Goal: Information Seeking & Learning: Learn about a topic

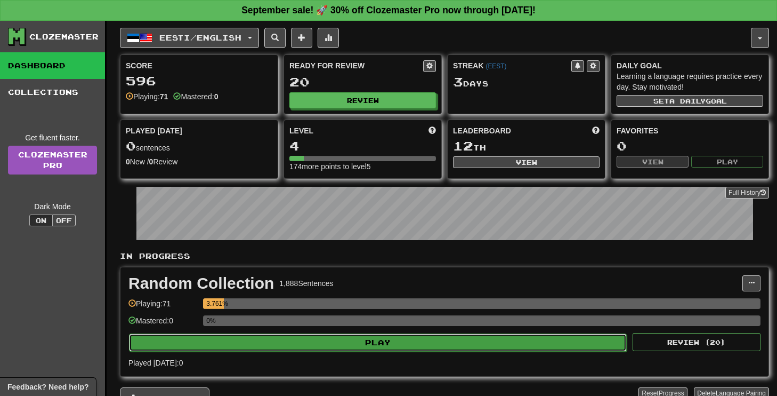
click at [321, 335] on button "Play" at bounding box center [378, 342] width 498 height 18
select select "**"
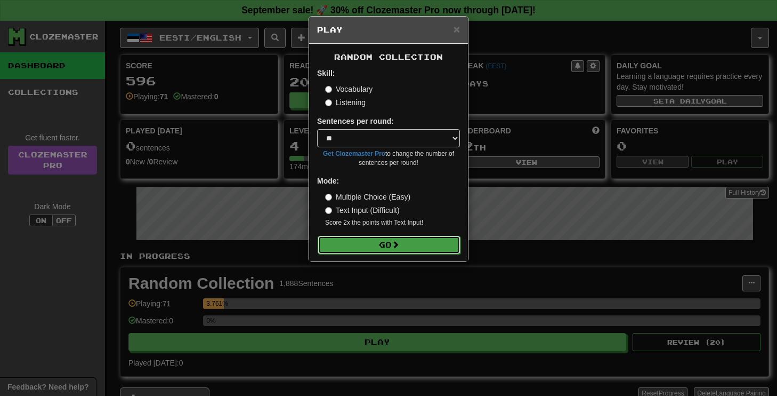
click at [385, 250] on button "Go" at bounding box center [389, 245] width 143 height 18
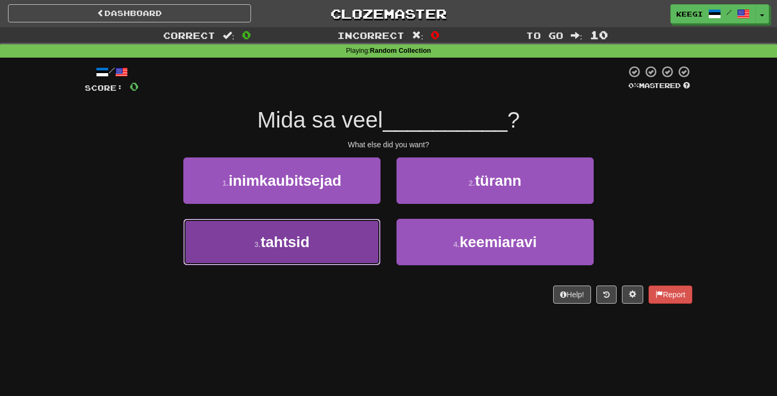
click at [322, 245] on button "3 . tahtsid" at bounding box center [281, 242] width 197 height 46
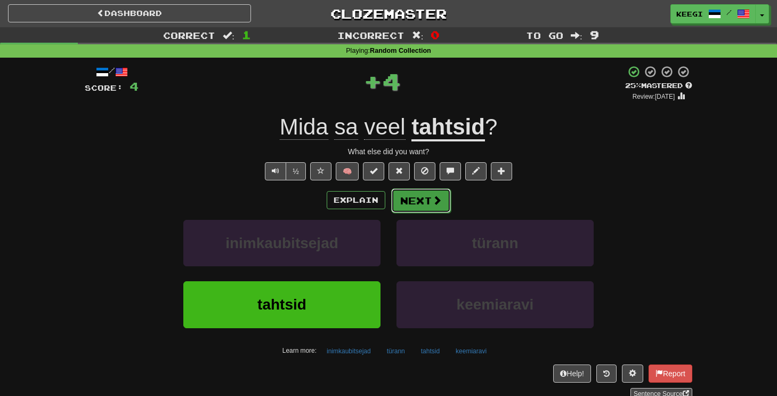
click at [440, 193] on button "Next" at bounding box center [421, 200] width 60 height 25
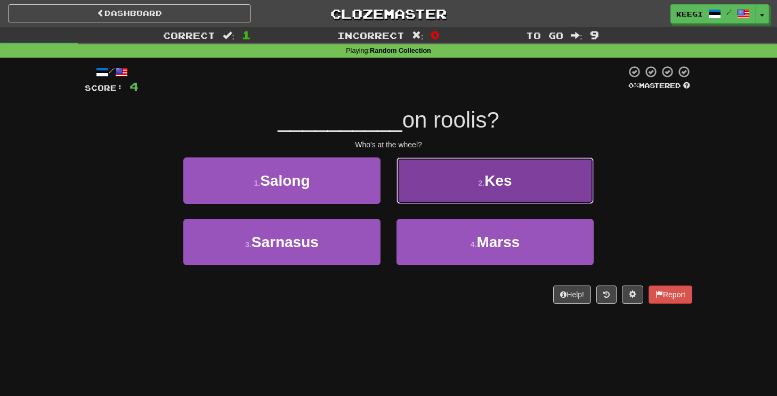
click at [458, 188] on button "2 . Kes" at bounding box center [495, 180] width 197 height 46
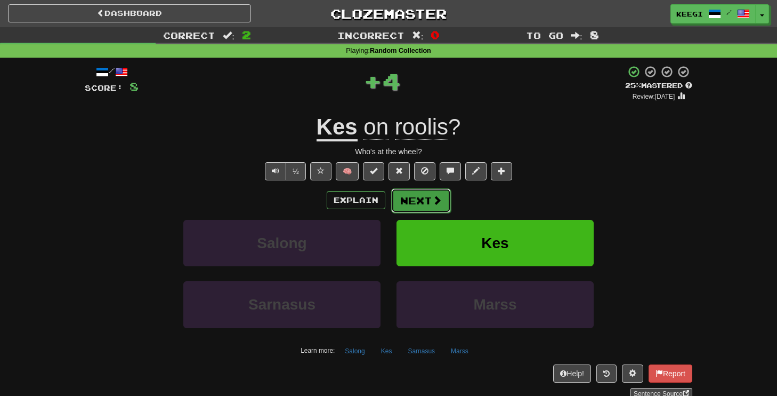
click at [418, 206] on button "Next" at bounding box center [421, 200] width 60 height 25
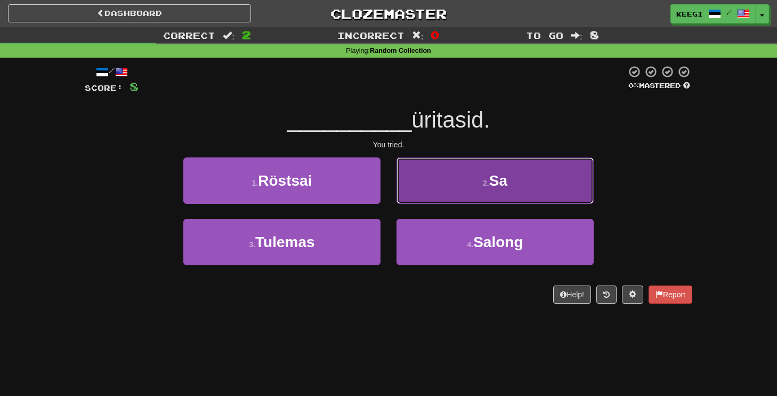
click at [501, 180] on span "Sa" at bounding box center [498, 180] width 18 height 17
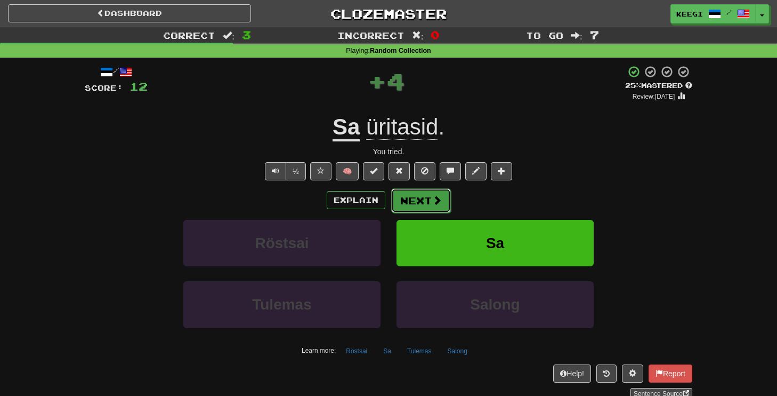
click at [436, 207] on button "Next" at bounding box center [421, 200] width 60 height 25
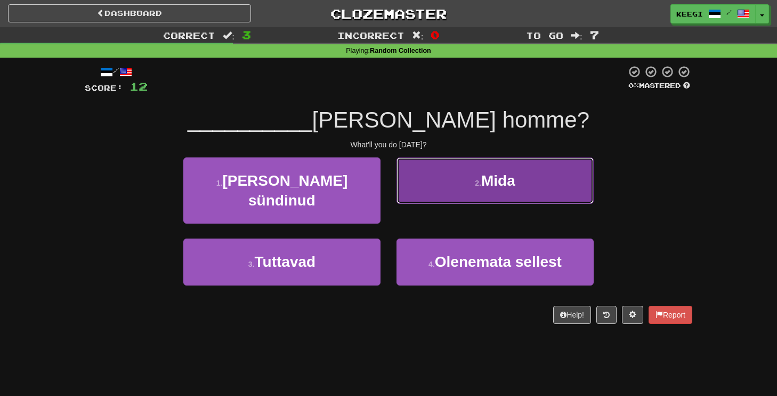
click at [490, 191] on button "2 . [GEOGRAPHIC_DATA]" at bounding box center [495, 180] width 197 height 46
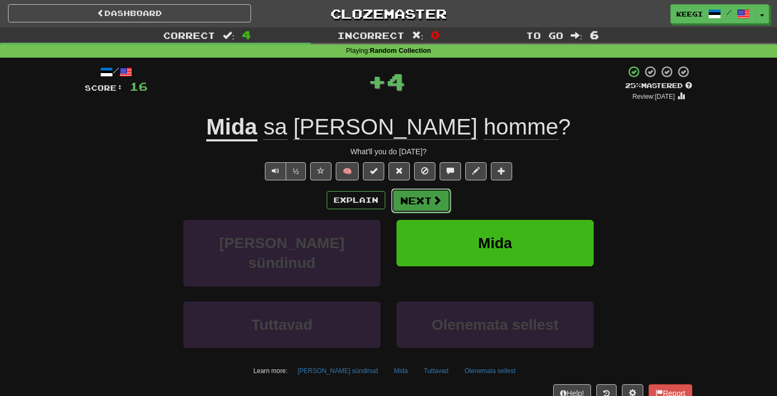
click at [437, 205] on span at bounding box center [437, 200] width 10 height 10
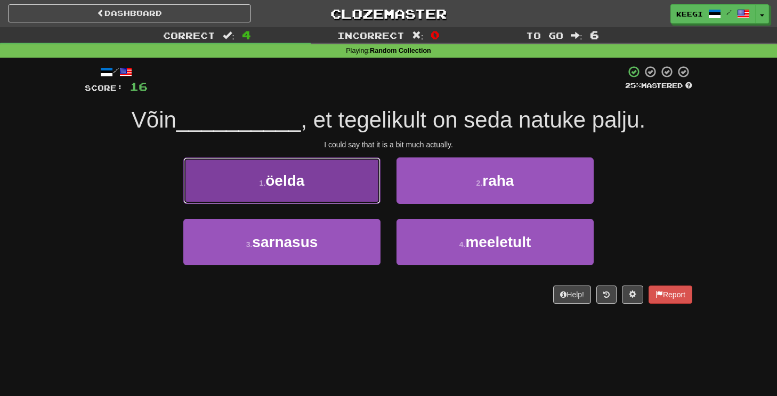
click at [328, 199] on button "1 . öelda" at bounding box center [281, 180] width 197 height 46
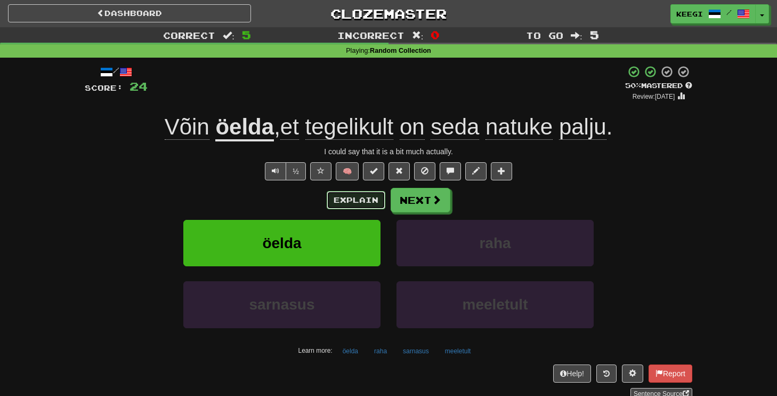
click at [340, 198] on button "Explain" at bounding box center [356, 200] width 59 height 18
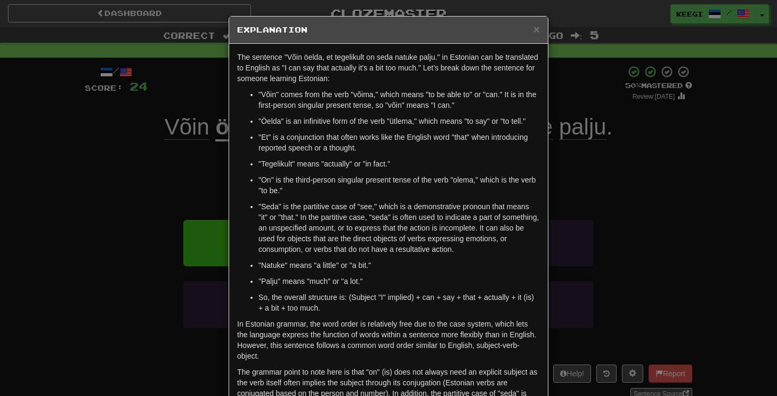
click at [640, 124] on div "× Explanation The sentence "Võin öelda, et tegelikult on seda natuke palju." in…" at bounding box center [388, 198] width 777 height 396
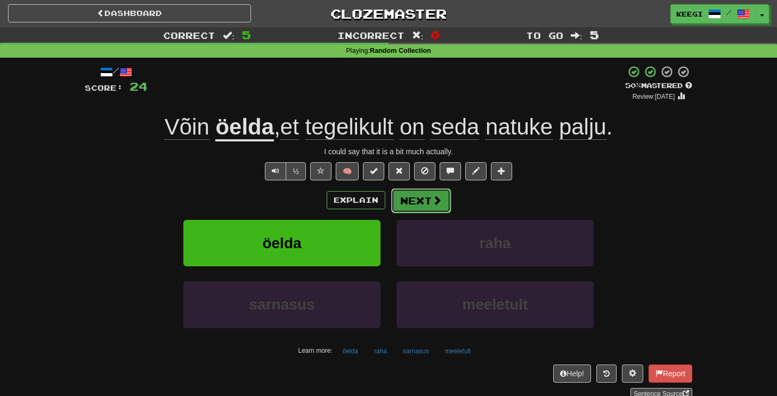
click at [432, 198] on span at bounding box center [437, 200] width 10 height 10
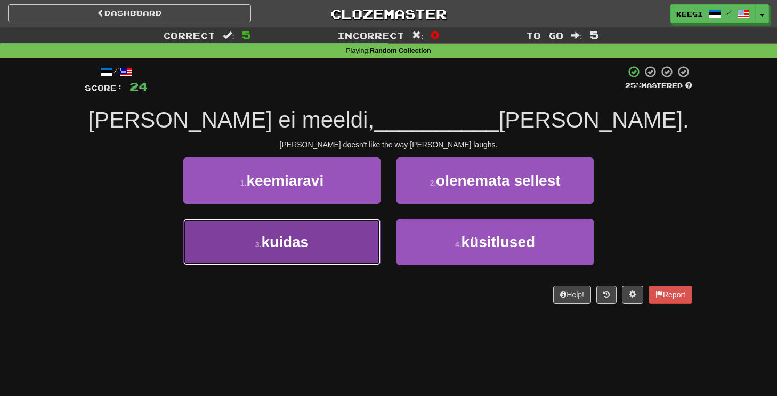
click at [322, 238] on button "3 . kuidas" at bounding box center [281, 242] width 197 height 46
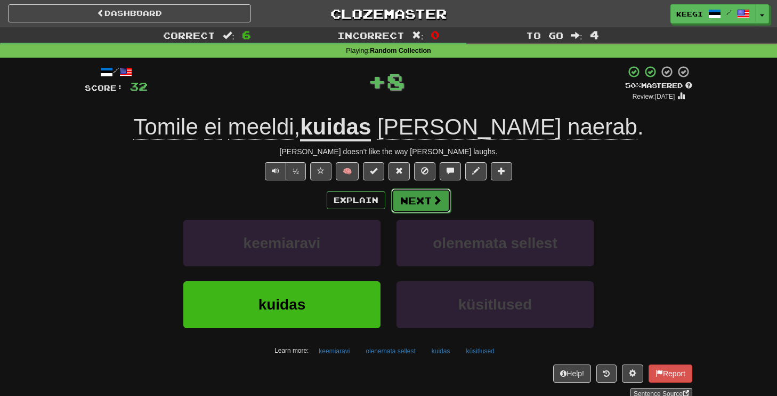
click at [425, 201] on button "Next" at bounding box center [421, 200] width 60 height 25
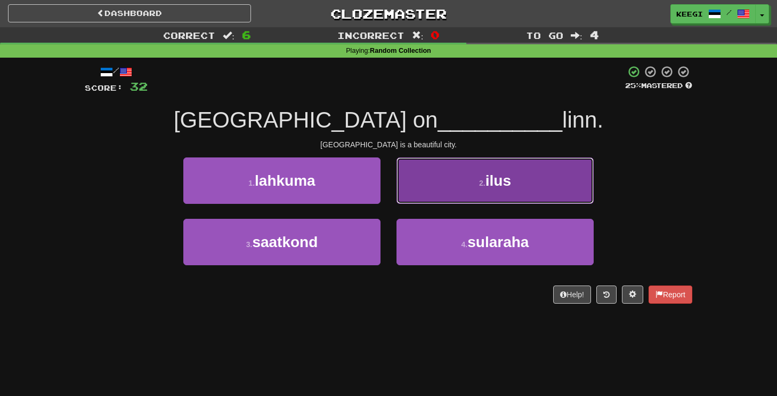
click at [483, 198] on button "2 . ilus" at bounding box center [495, 180] width 197 height 46
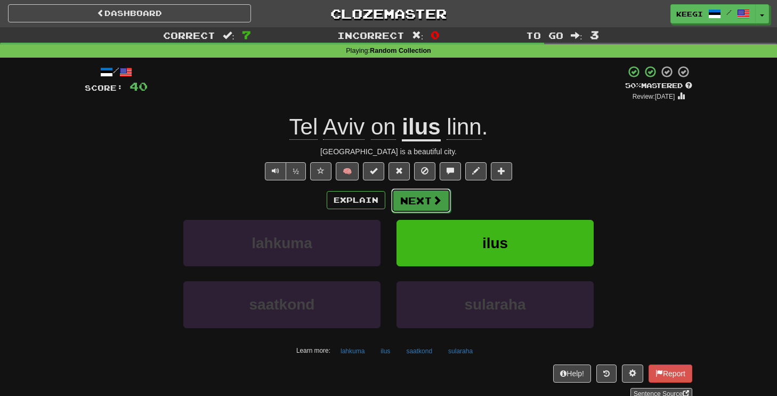
click at [444, 203] on button "Next" at bounding box center [421, 200] width 60 height 25
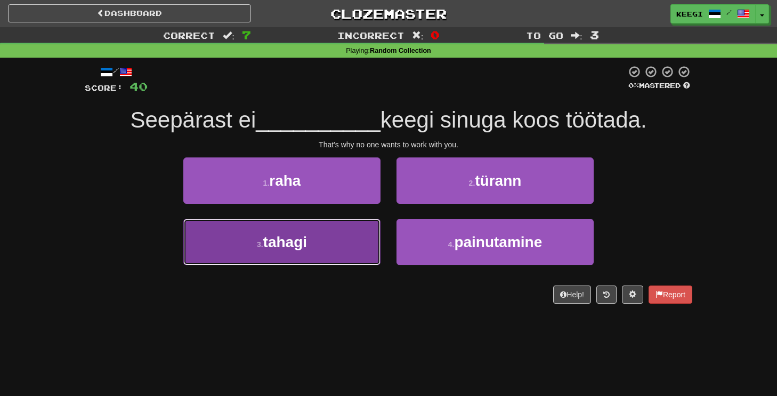
click at [329, 246] on button "3 . [GEOGRAPHIC_DATA]" at bounding box center [281, 242] width 197 height 46
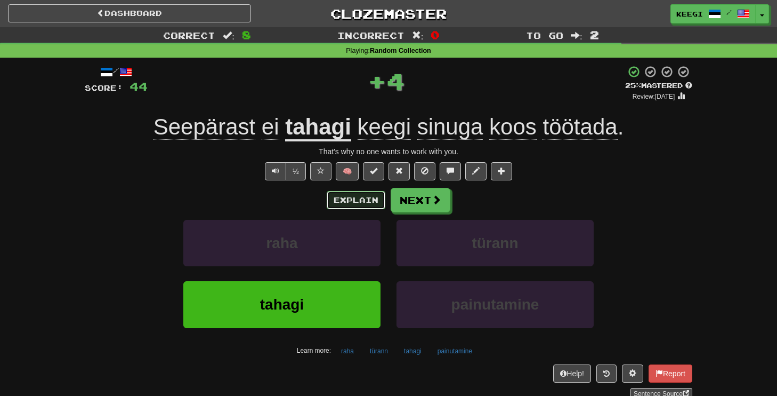
click at [341, 197] on button "Explain" at bounding box center [356, 200] width 59 height 18
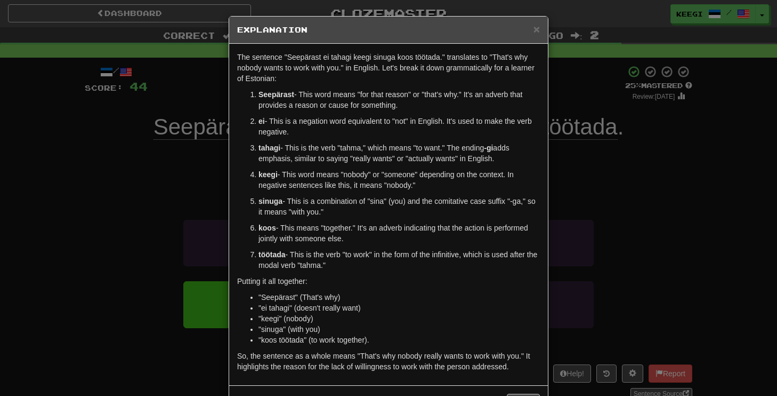
click at [592, 175] on div "× Explanation The sentence "Seepärast ei tahagi keegi sinuga koos töötada." tra…" at bounding box center [388, 198] width 777 height 396
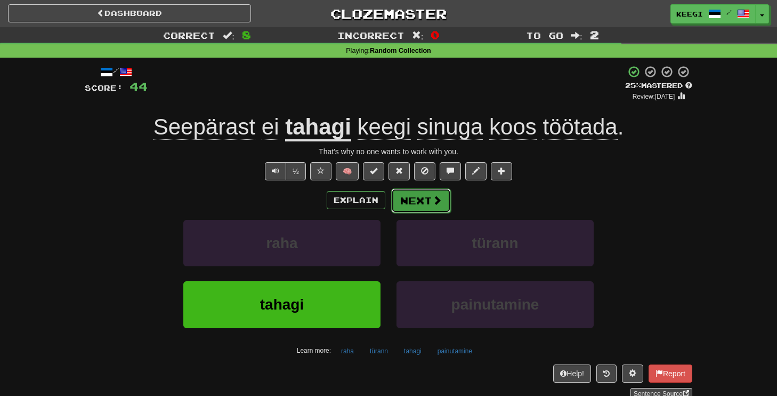
click at [433, 204] on span at bounding box center [437, 200] width 10 height 10
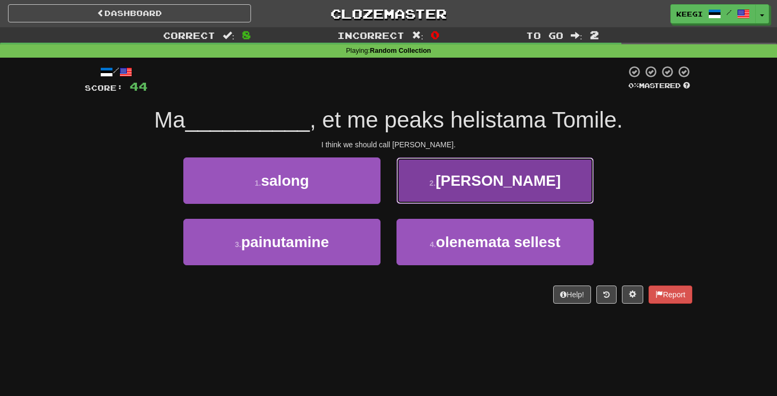
click at [436, 187] on small "2 ." at bounding box center [433, 183] width 6 height 9
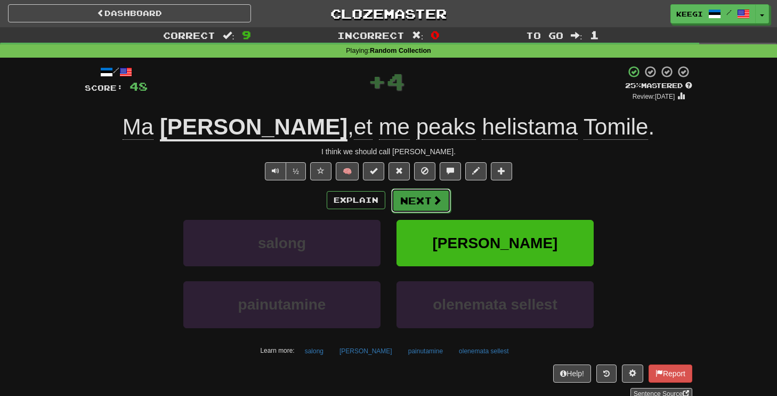
click at [430, 205] on button "Next" at bounding box center [421, 200] width 60 height 25
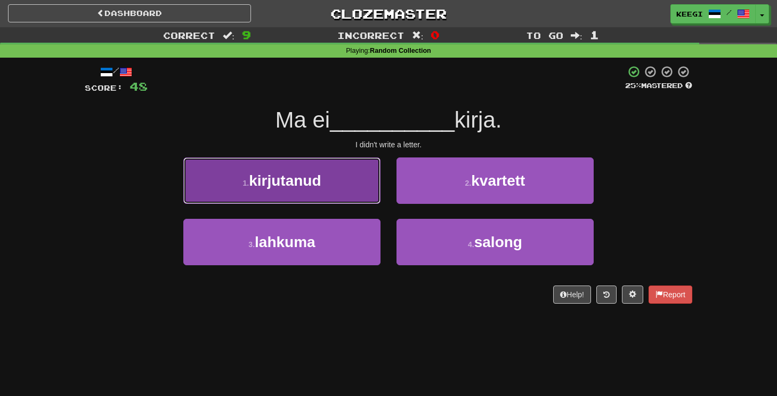
click at [332, 187] on button "1 . kirjutanud" at bounding box center [281, 180] width 197 height 46
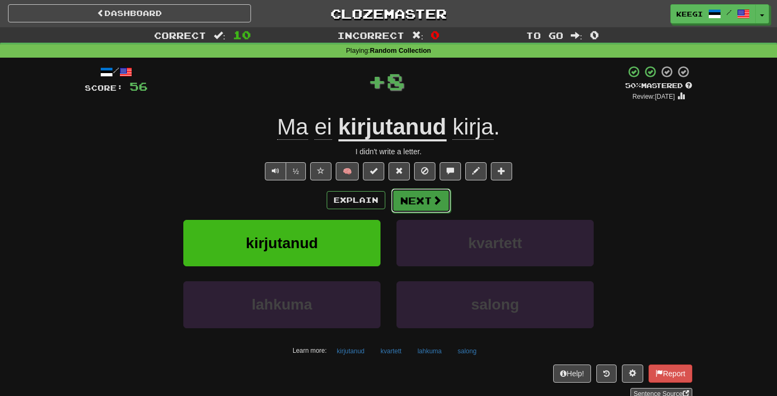
click at [421, 201] on button "Next" at bounding box center [421, 200] width 60 height 25
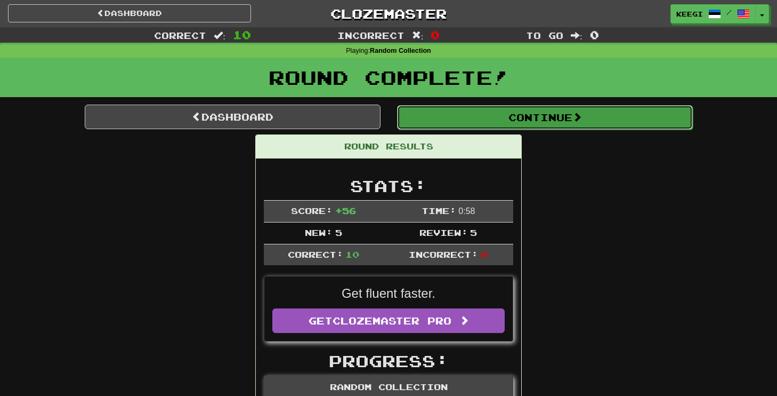
click at [488, 122] on button "Continue" at bounding box center [545, 117] width 296 height 25
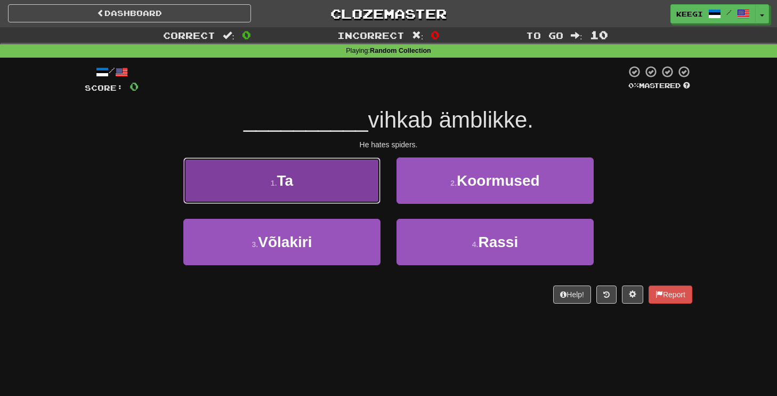
click at [310, 172] on button "1 . Ta" at bounding box center [281, 180] width 197 height 46
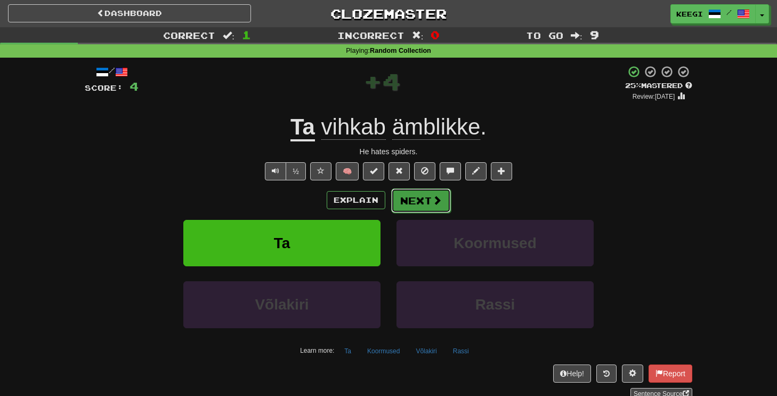
click at [440, 203] on span at bounding box center [437, 200] width 10 height 10
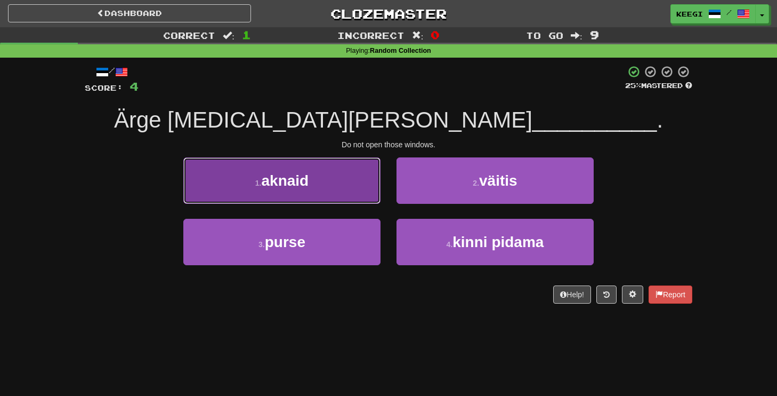
click at [313, 173] on button "1 . [GEOGRAPHIC_DATA]" at bounding box center [281, 180] width 197 height 46
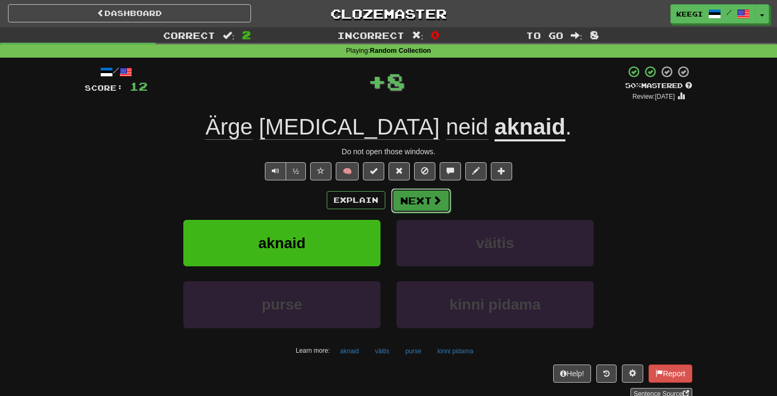
click at [422, 204] on button "Next" at bounding box center [421, 200] width 60 height 25
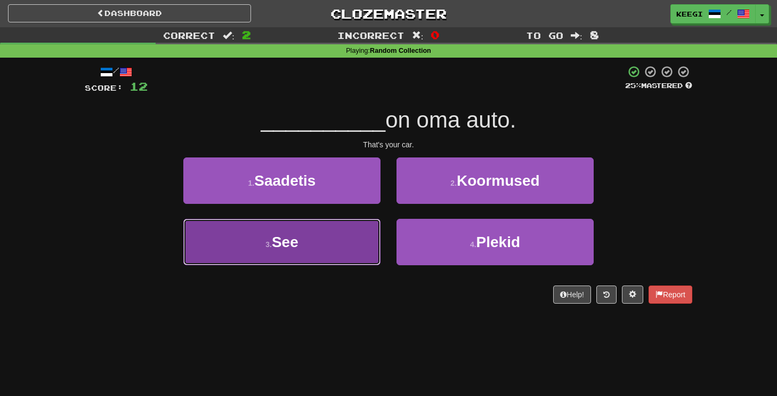
click at [354, 259] on button "3 . See" at bounding box center [281, 242] width 197 height 46
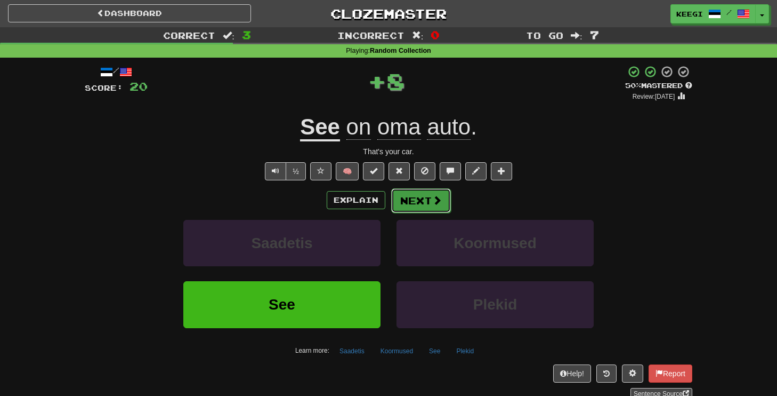
click at [420, 205] on button "Next" at bounding box center [421, 200] width 60 height 25
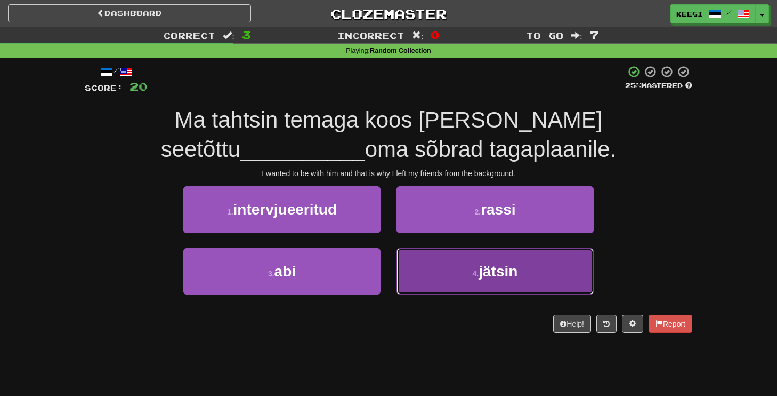
click at [465, 256] on button "4 . jätsin" at bounding box center [495, 271] width 197 height 46
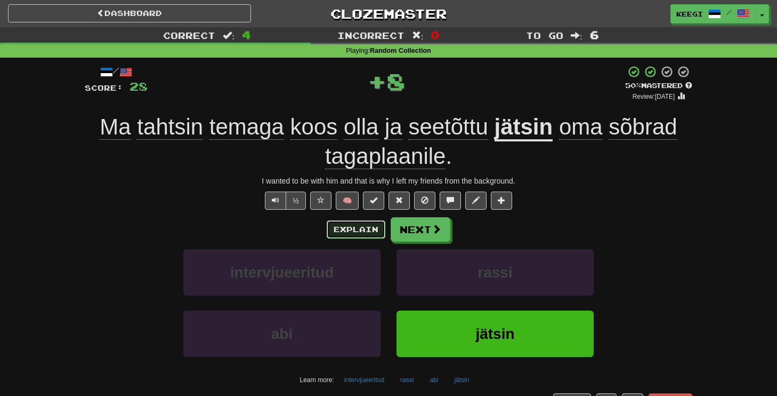
click at [375, 227] on button "Explain" at bounding box center [356, 229] width 59 height 18
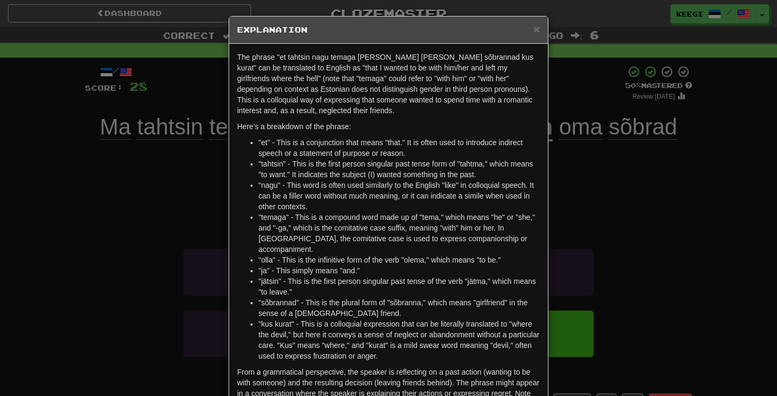
click at [609, 231] on div "× Explanation The phrase "et tahtsin nagu temaga [PERSON_NAME] [PERSON_NAME] sõ…" at bounding box center [388, 198] width 777 height 396
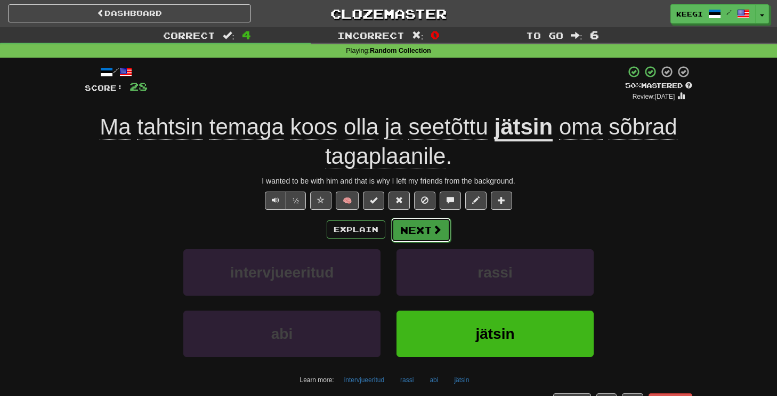
click at [438, 237] on button "Next" at bounding box center [421, 229] width 60 height 25
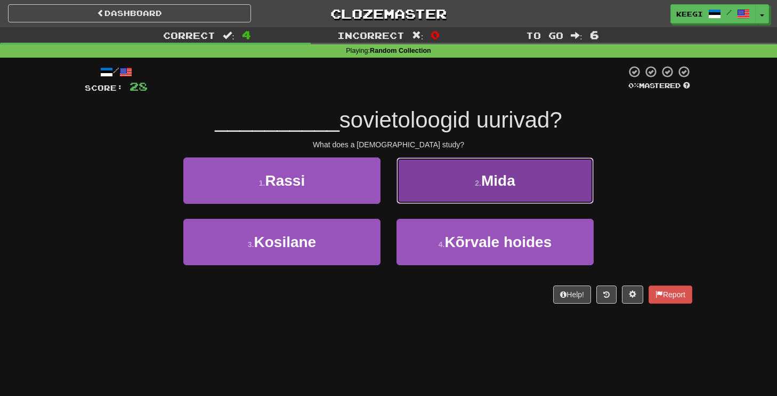
click at [472, 197] on button "2 . [GEOGRAPHIC_DATA]" at bounding box center [495, 180] width 197 height 46
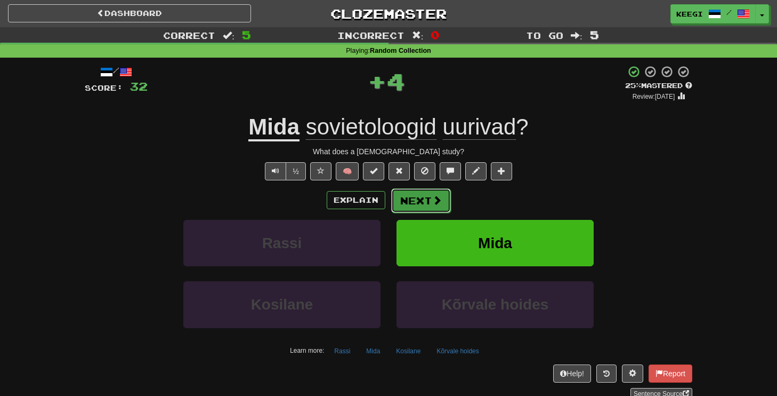
click at [432, 205] on span at bounding box center [437, 200] width 10 height 10
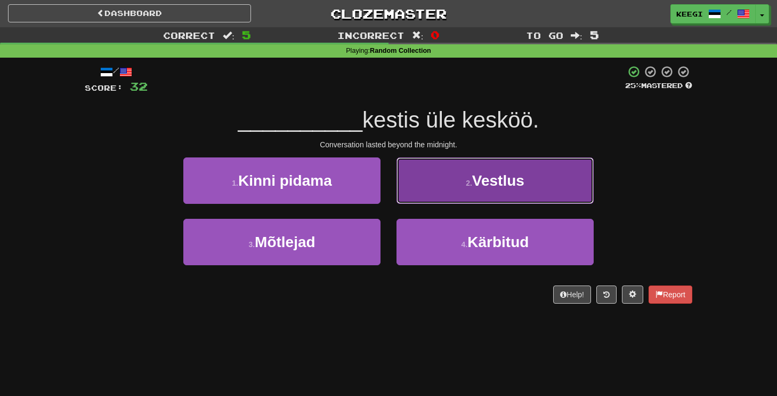
click at [479, 184] on span "Vestlus" at bounding box center [498, 180] width 52 height 17
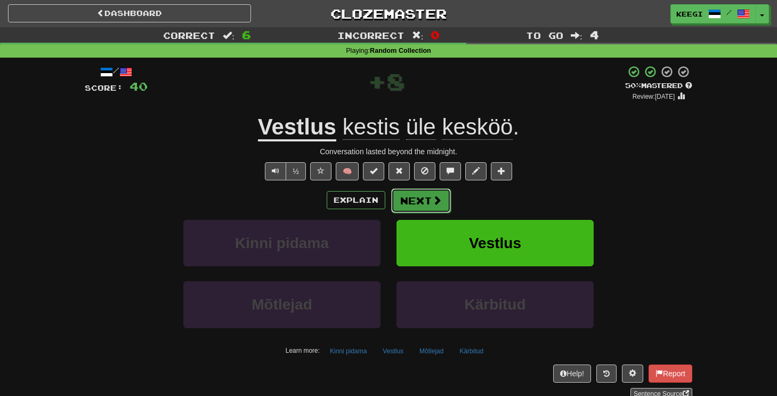
click at [416, 204] on button "Next" at bounding box center [421, 200] width 60 height 25
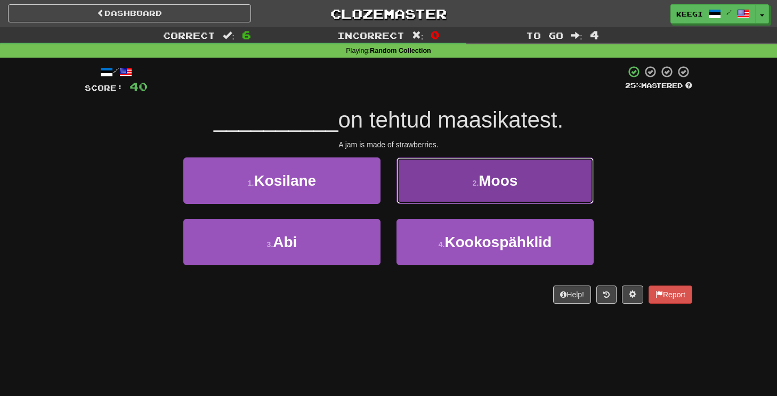
click at [458, 192] on button "2 . [GEOGRAPHIC_DATA]" at bounding box center [495, 180] width 197 height 46
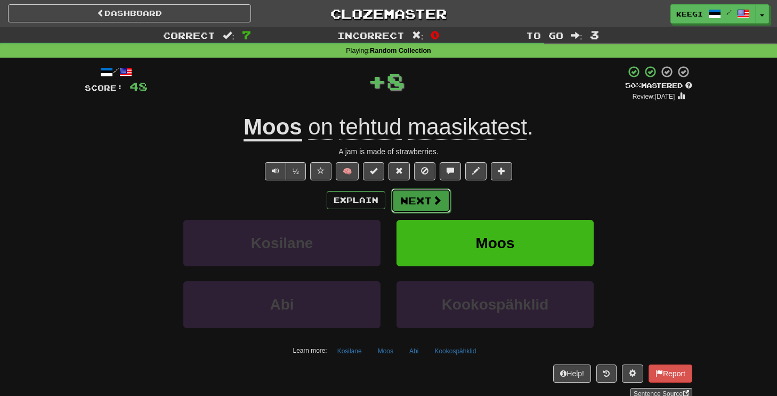
click at [418, 198] on button "Next" at bounding box center [421, 200] width 60 height 25
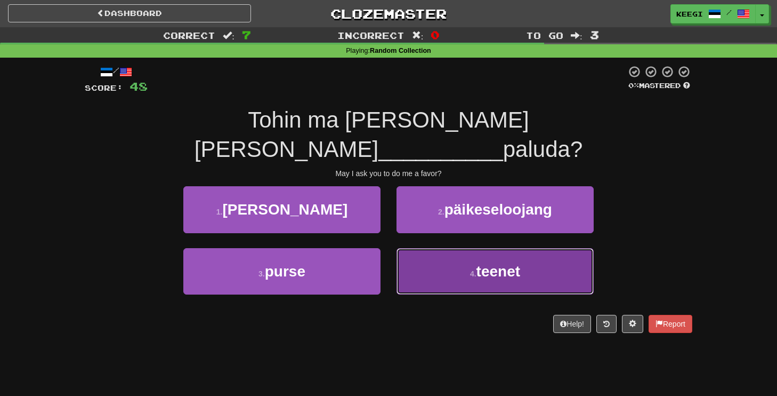
click at [434, 248] on button "4 . teenet" at bounding box center [495, 271] width 197 height 46
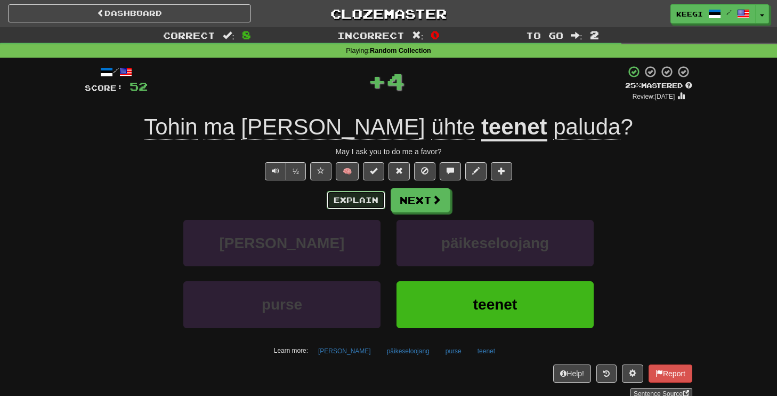
click at [369, 207] on button "Explain" at bounding box center [356, 200] width 59 height 18
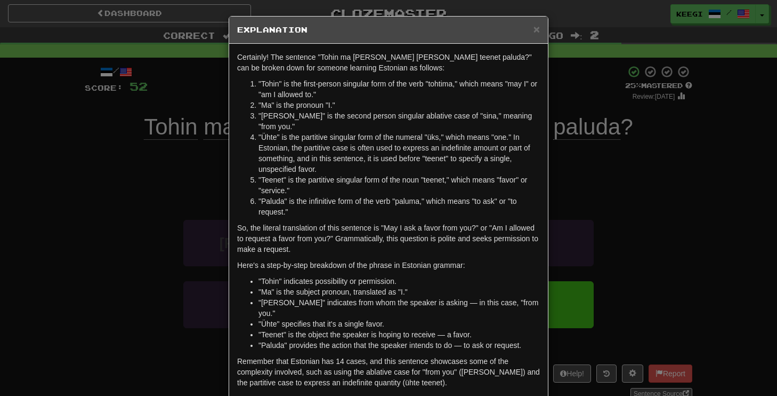
click at [594, 187] on div "× Explanation Certainly! The sentence "Tohin ma [PERSON_NAME] [PERSON_NAME] tee…" at bounding box center [388, 198] width 777 height 396
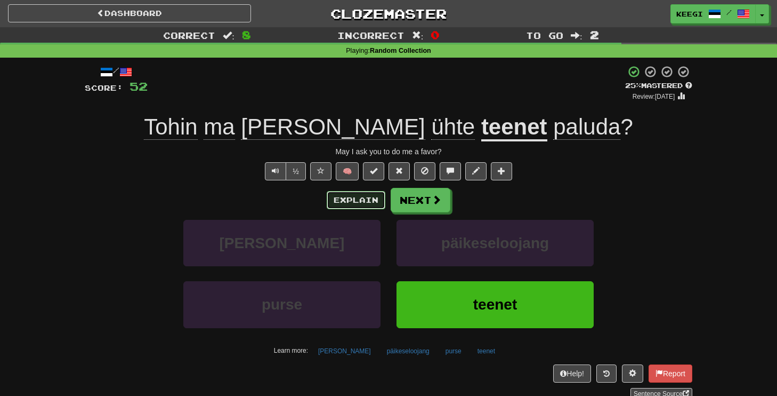
click at [350, 203] on button "Explain" at bounding box center [356, 200] width 59 height 18
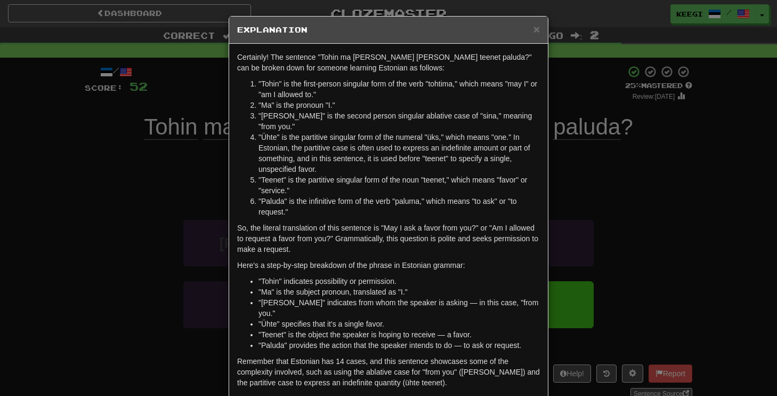
click at [598, 192] on div "× Explanation Certainly! The sentence "Tohin ma [PERSON_NAME] [PERSON_NAME] tee…" at bounding box center [388, 198] width 777 height 396
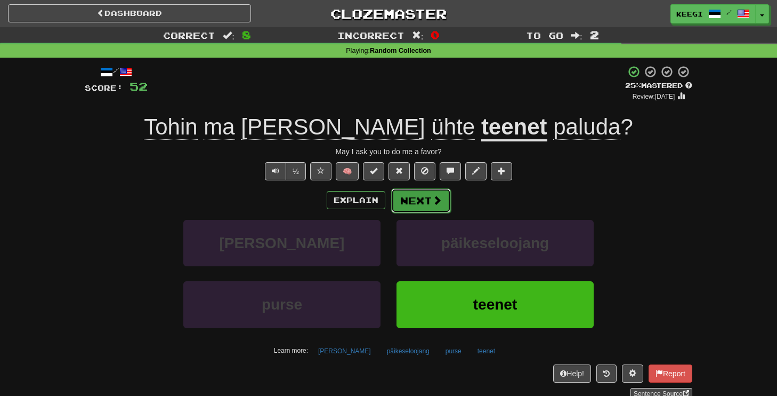
click at [416, 205] on button "Next" at bounding box center [421, 200] width 60 height 25
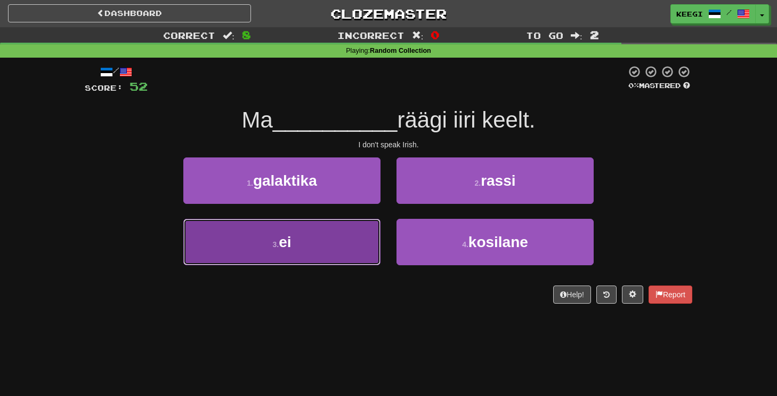
click at [324, 248] on button "3 . ei" at bounding box center [281, 242] width 197 height 46
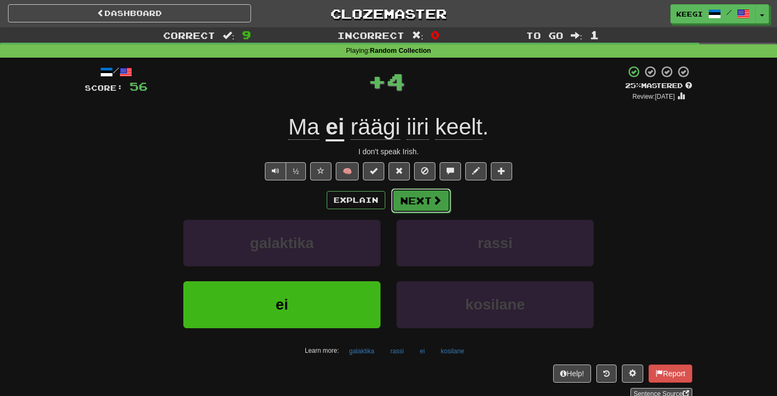
click at [437, 204] on span at bounding box center [437, 200] width 10 height 10
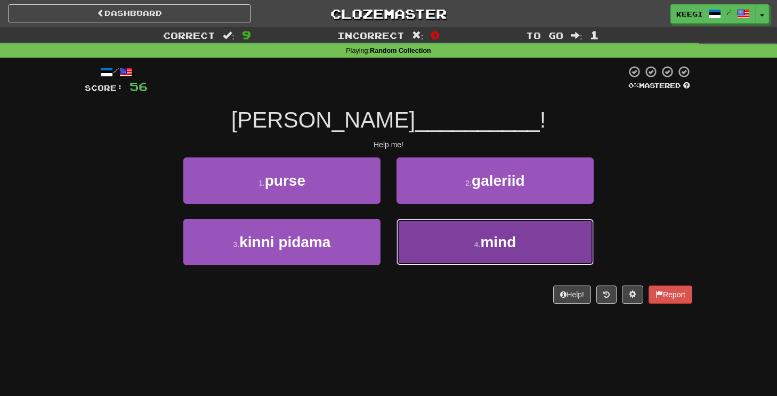
click at [461, 254] on button "4 . mind" at bounding box center [495, 242] width 197 height 46
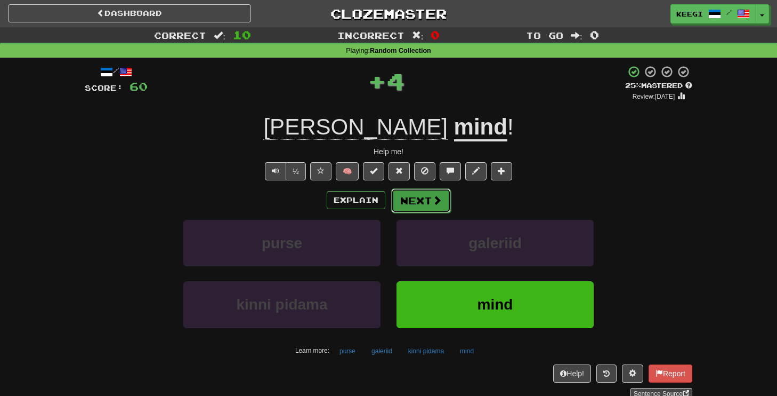
click at [416, 206] on button "Next" at bounding box center [421, 200] width 60 height 25
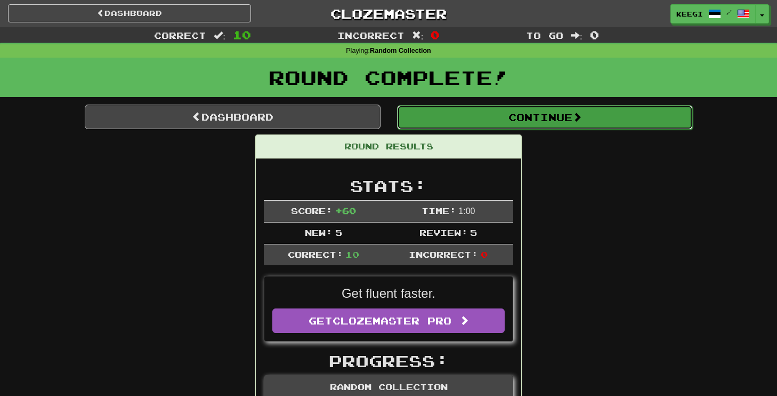
click at [473, 121] on button "Continue" at bounding box center [545, 117] width 296 height 25
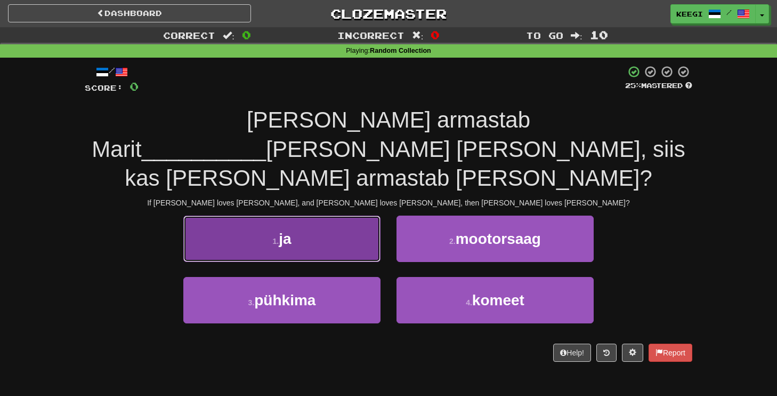
click at [263, 215] on button "1 . ja" at bounding box center [281, 238] width 197 height 46
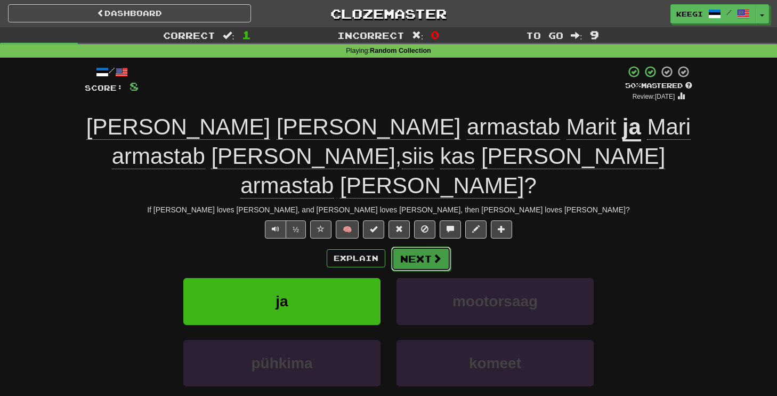
click at [429, 246] on button "Next" at bounding box center [421, 258] width 60 height 25
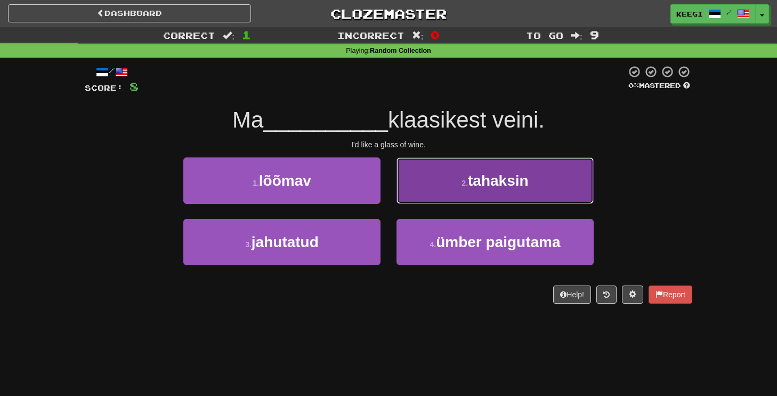
click at [482, 188] on span "tahaksin" at bounding box center [498, 180] width 61 height 17
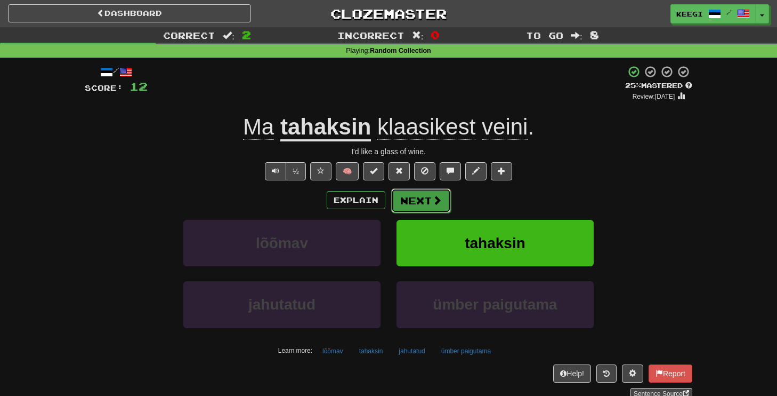
click at [414, 200] on button "Next" at bounding box center [421, 200] width 60 height 25
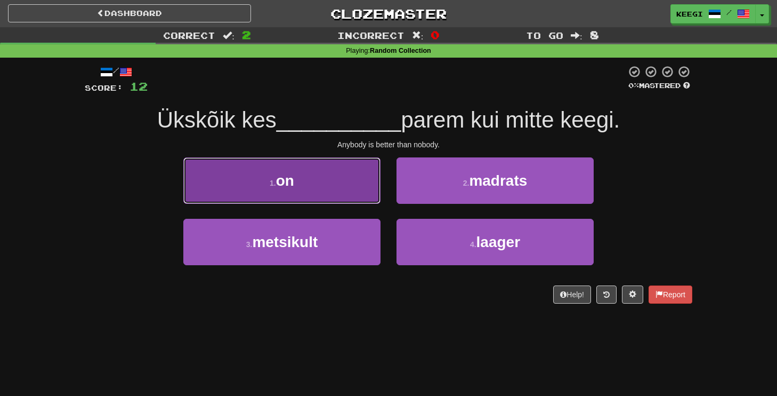
click at [350, 196] on button "1 . on" at bounding box center [281, 180] width 197 height 46
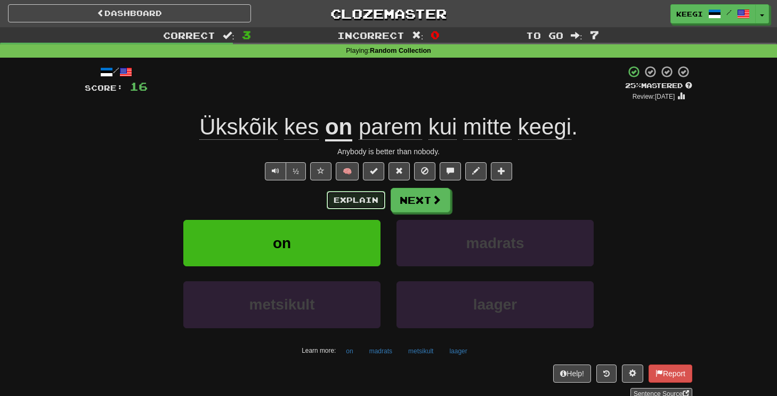
click at [351, 207] on button "Explain" at bounding box center [356, 200] width 59 height 18
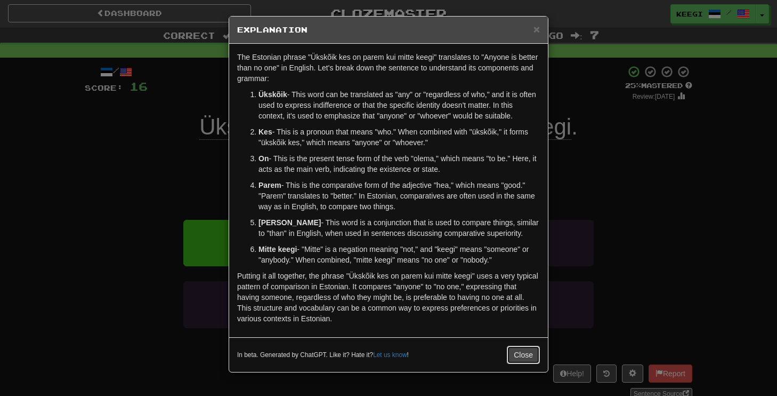
click at [519, 356] on button "Close" at bounding box center [523, 354] width 33 height 18
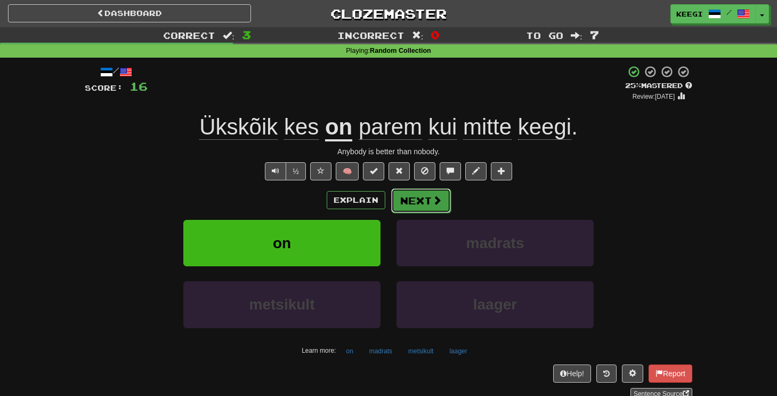
click at [401, 201] on button "Next" at bounding box center [421, 200] width 60 height 25
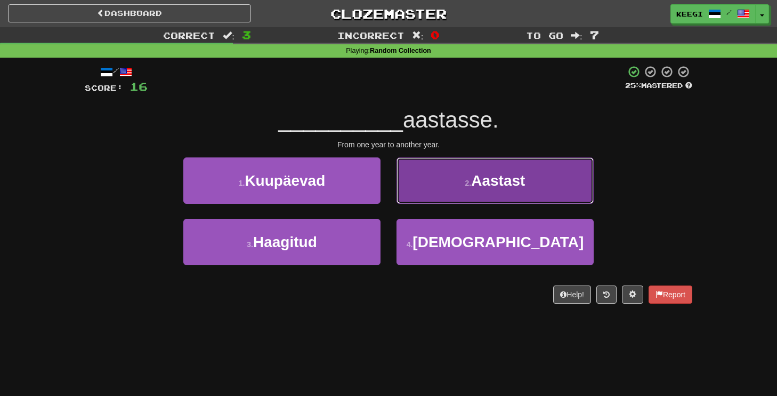
click at [473, 189] on button "2 . Aastast" at bounding box center [495, 180] width 197 height 46
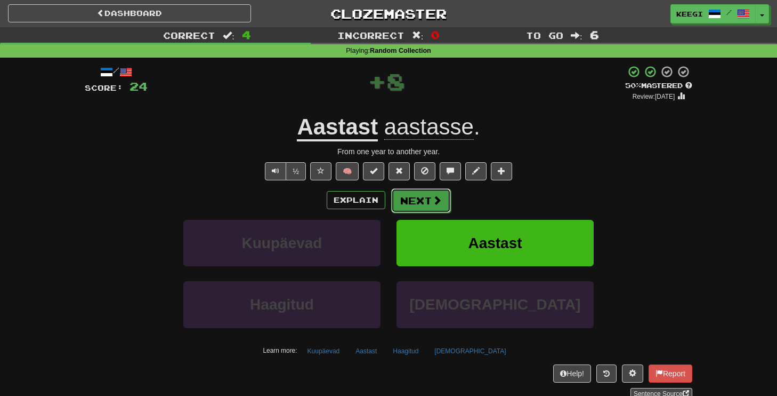
click at [423, 205] on button "Next" at bounding box center [421, 200] width 60 height 25
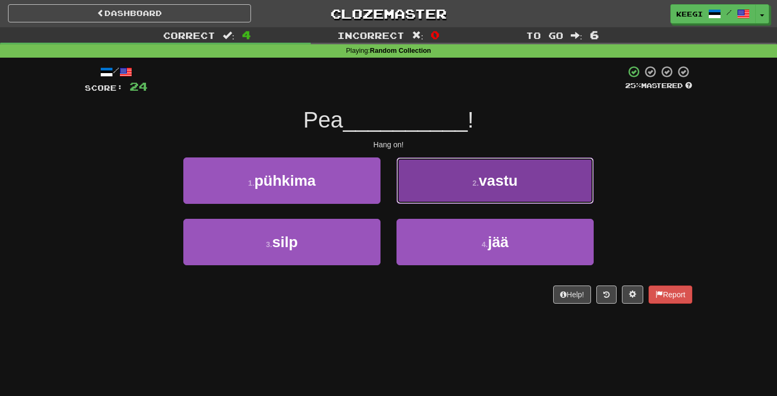
click at [494, 191] on button "2 . vastu" at bounding box center [495, 180] width 197 height 46
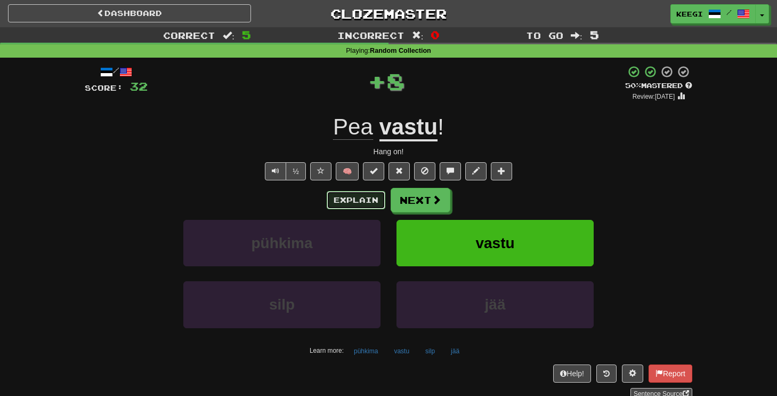
click at [369, 195] on button "Explain" at bounding box center [356, 200] width 59 height 18
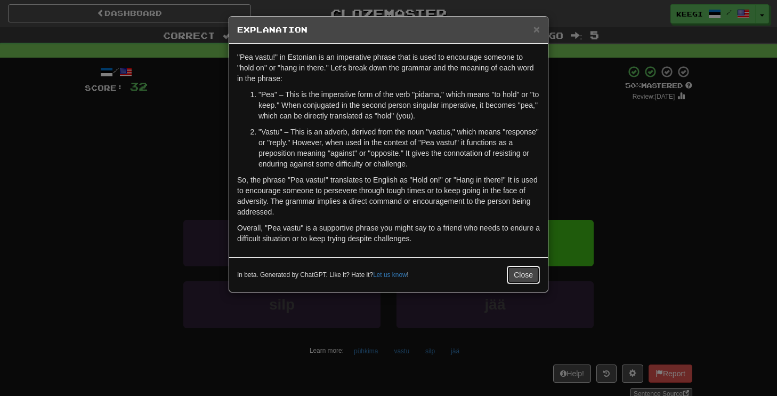
click at [522, 273] on button "Close" at bounding box center [523, 274] width 33 height 18
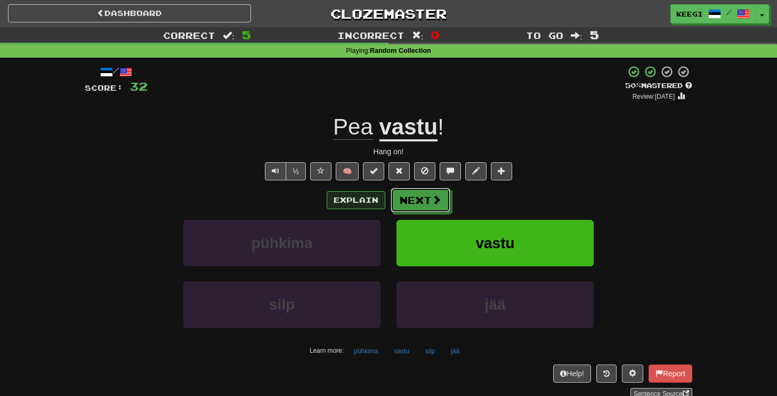
drag, startPoint x: 417, startPoint y: 206, endPoint x: 360, endPoint y: 199, distance: 56.9
click at [360, 199] on div "Explain Next" at bounding box center [389, 200] width 608 height 25
click at [360, 199] on button "Explain" at bounding box center [356, 200] width 59 height 18
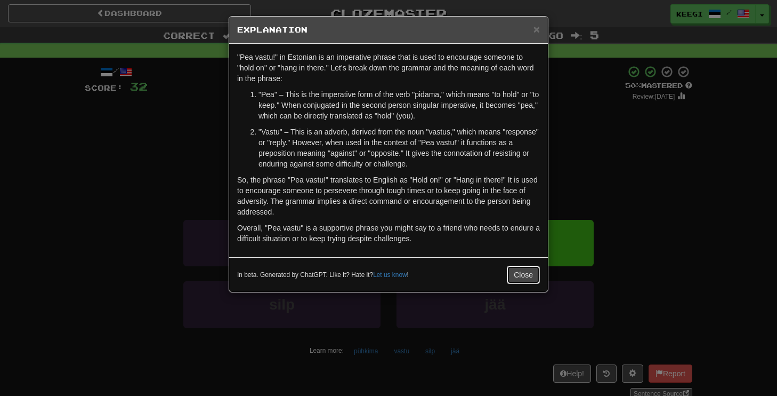
click at [512, 268] on button "Close" at bounding box center [523, 274] width 33 height 18
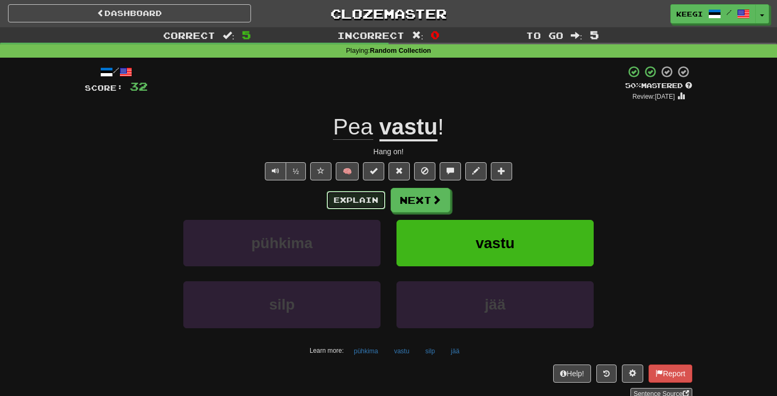
click at [353, 207] on button "Explain" at bounding box center [356, 200] width 59 height 18
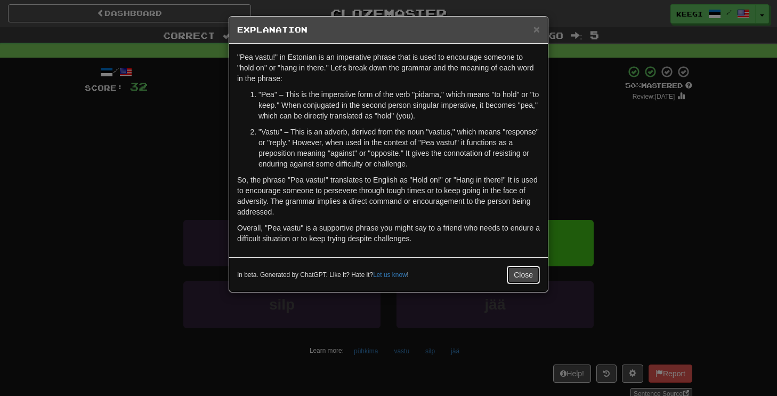
click at [525, 274] on button "Close" at bounding box center [523, 274] width 33 height 18
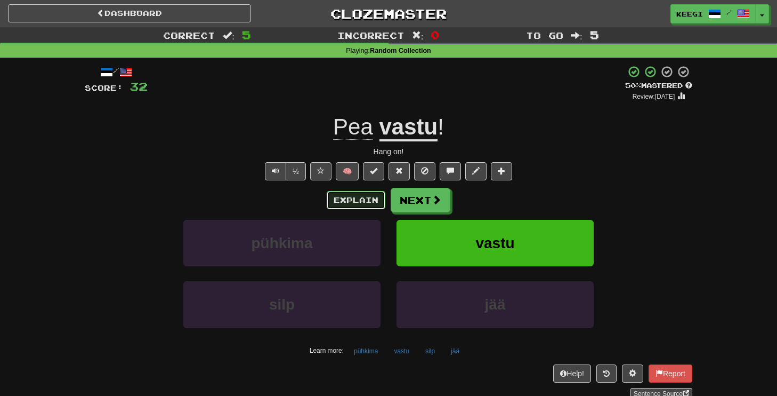
click at [365, 200] on button "Explain" at bounding box center [356, 200] width 59 height 18
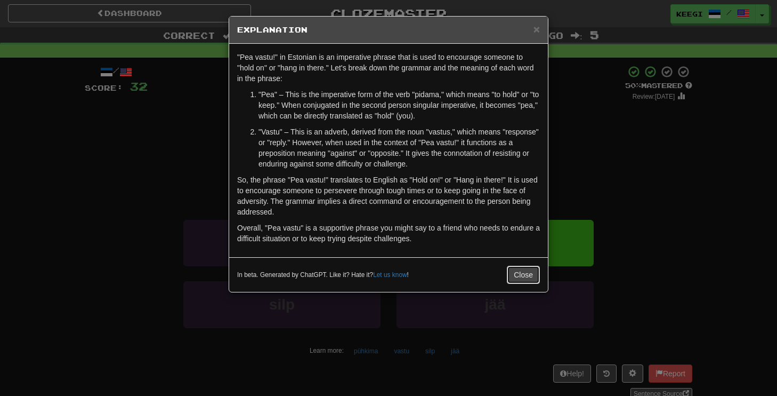
click at [516, 281] on button "Close" at bounding box center [523, 274] width 33 height 18
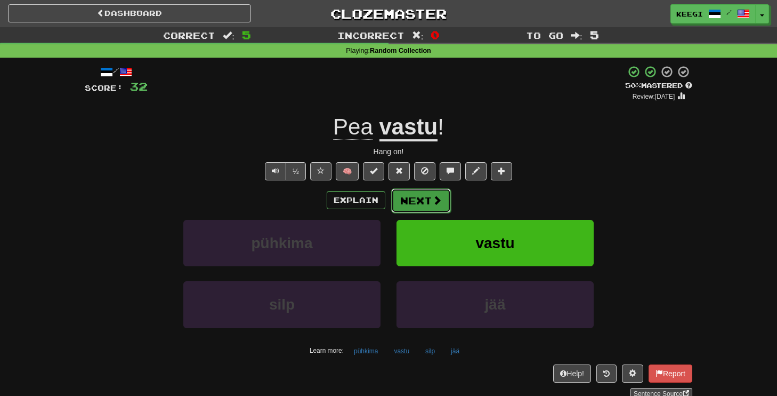
click at [415, 193] on button "Next" at bounding box center [421, 200] width 60 height 25
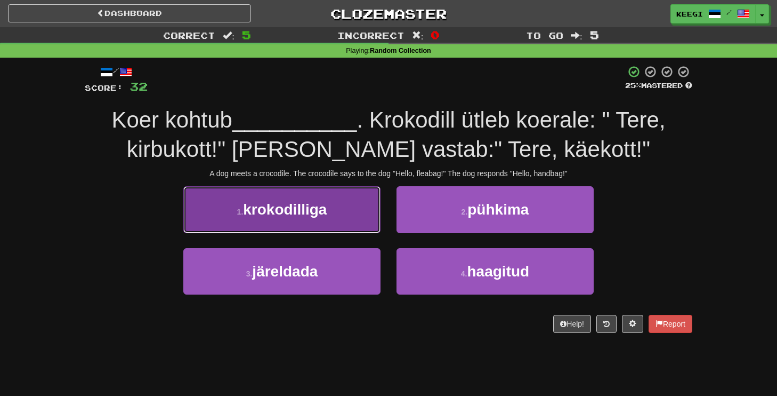
click at [276, 197] on button "1 . krokodilliga" at bounding box center [281, 209] width 197 height 46
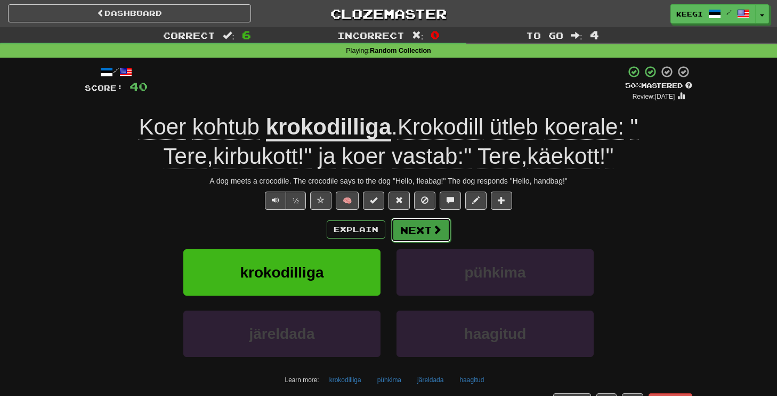
click at [412, 233] on button "Next" at bounding box center [421, 229] width 60 height 25
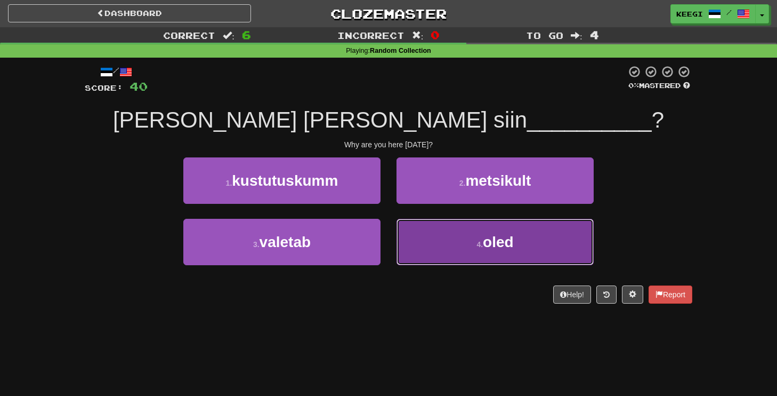
click at [458, 260] on button "4 . oled" at bounding box center [495, 242] width 197 height 46
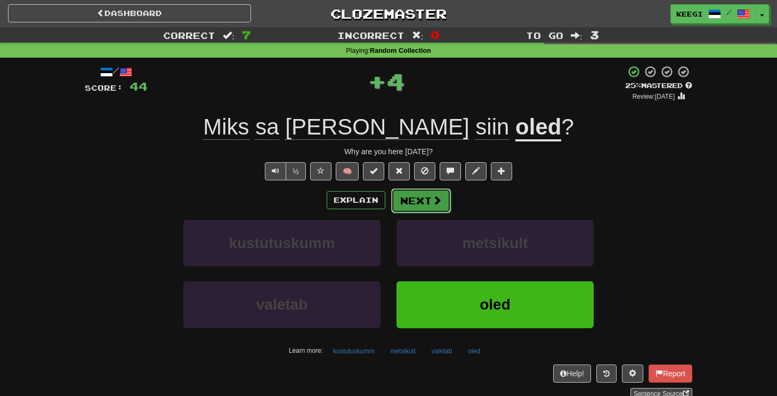
click at [432, 207] on button "Next" at bounding box center [421, 200] width 60 height 25
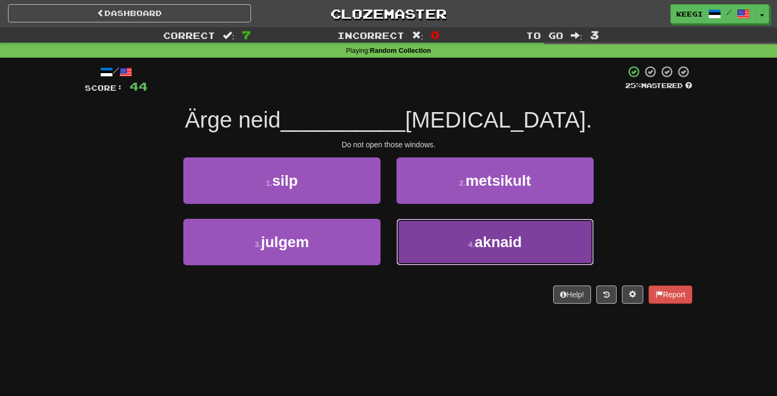
click at [464, 233] on button "4 . [GEOGRAPHIC_DATA]" at bounding box center [495, 242] width 197 height 46
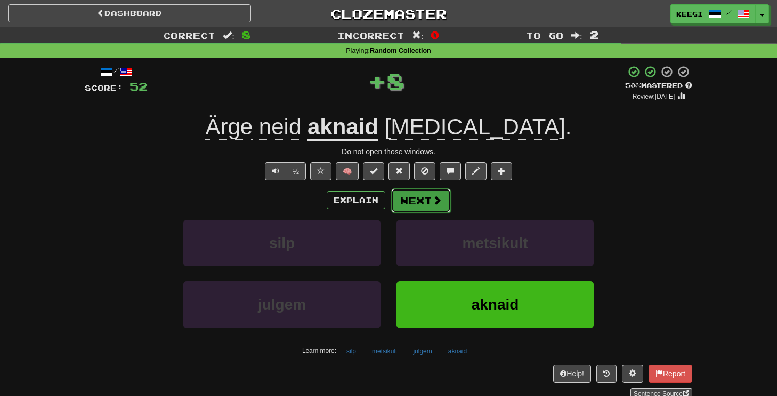
click at [423, 203] on button "Next" at bounding box center [421, 200] width 60 height 25
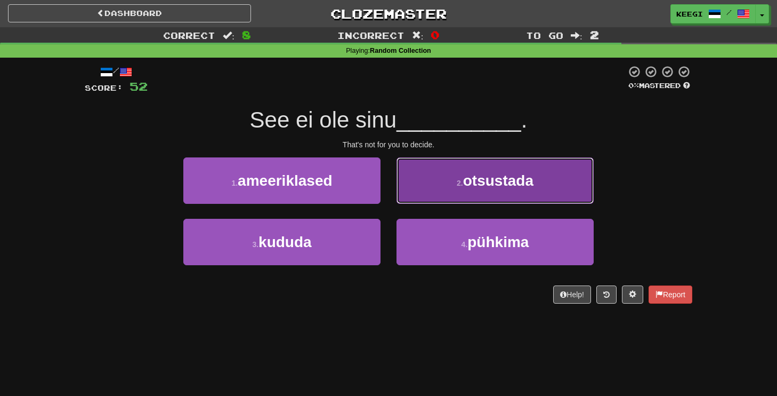
click at [464, 198] on button "2 . otsustada" at bounding box center [495, 180] width 197 height 46
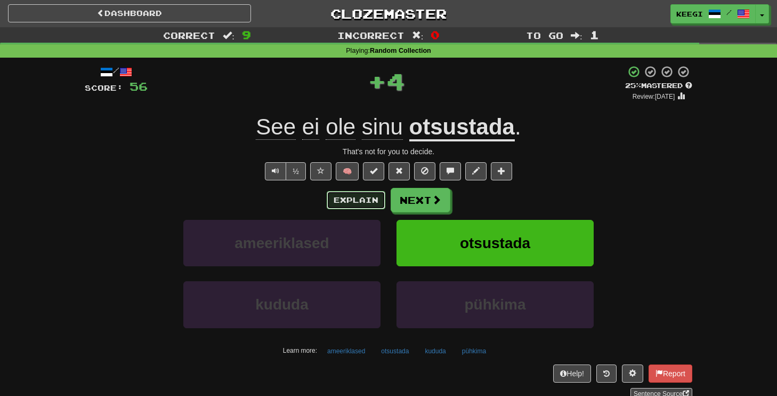
click at [358, 202] on button "Explain" at bounding box center [356, 200] width 59 height 18
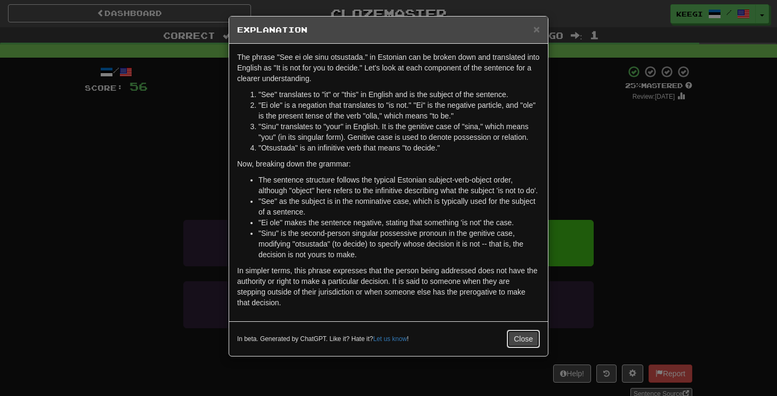
click at [515, 345] on button "Close" at bounding box center [523, 338] width 33 height 18
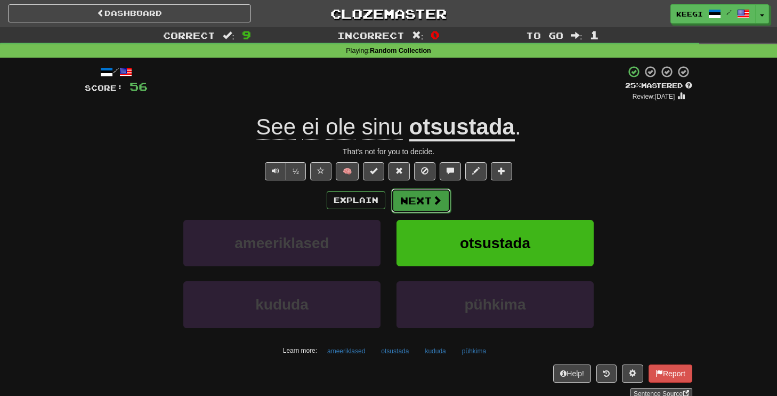
click at [412, 206] on button "Next" at bounding box center [421, 200] width 60 height 25
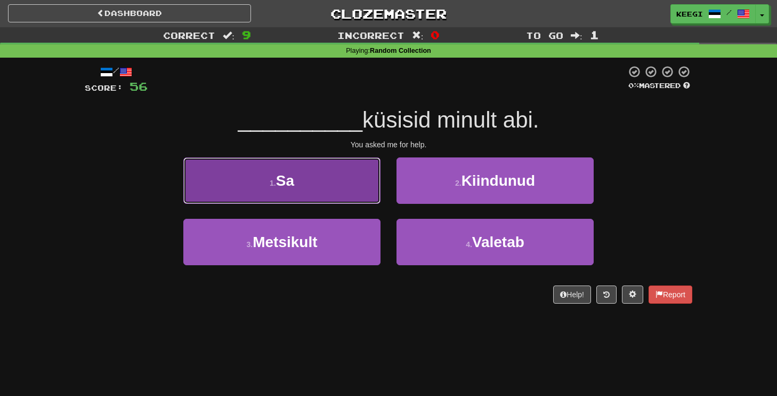
click at [331, 185] on button "1 . Sa" at bounding box center [281, 180] width 197 height 46
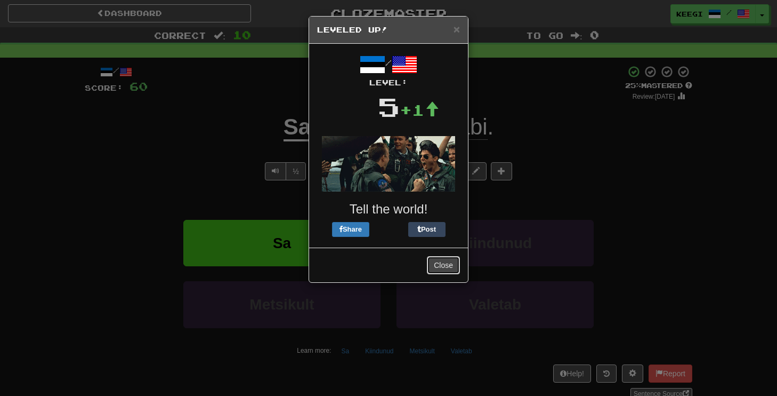
click at [441, 264] on button "Close" at bounding box center [443, 265] width 33 height 18
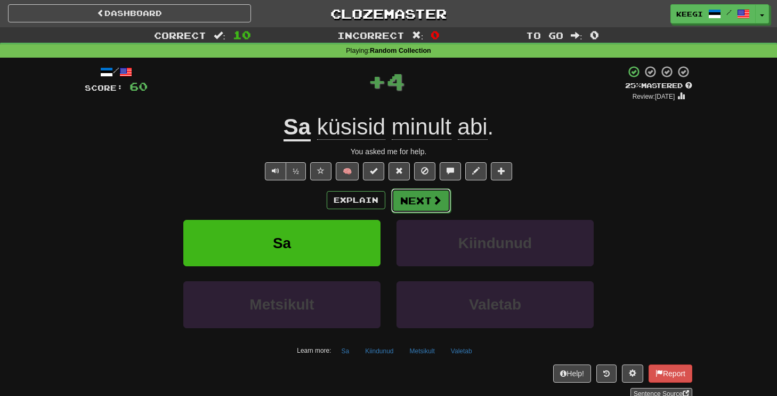
click at [412, 209] on button "Next" at bounding box center [421, 200] width 60 height 25
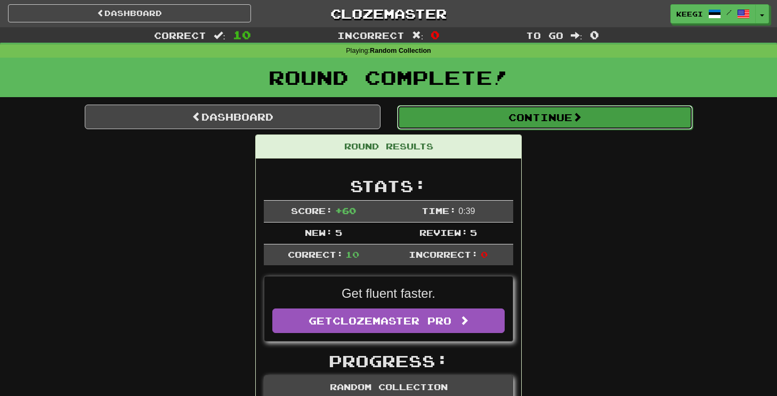
click at [468, 119] on button "Continue" at bounding box center [545, 117] width 296 height 25
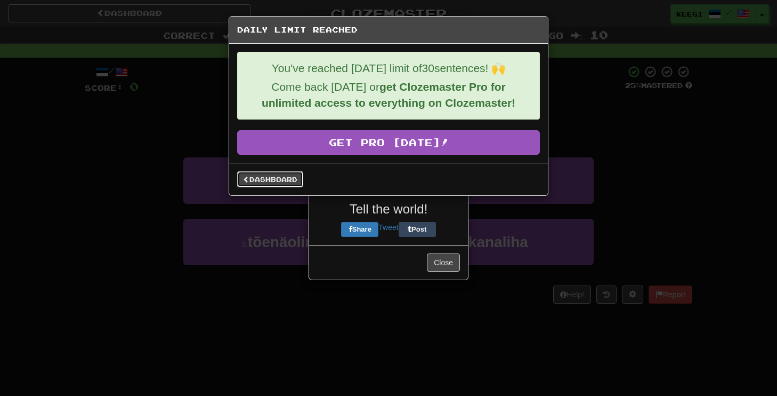
click at [284, 173] on link "Dashboard" at bounding box center [270, 179] width 66 height 16
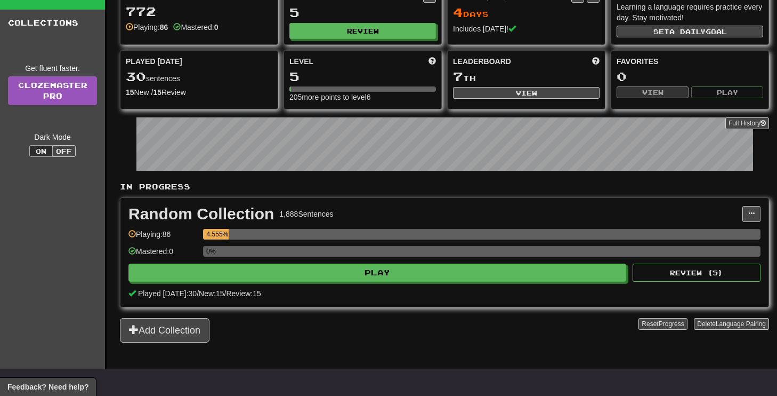
scroll to position [75, 0]
